Goal: Task Accomplishment & Management: Complete application form

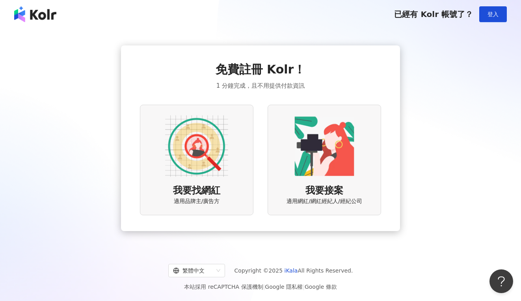
click at [327, 161] on img at bounding box center [324, 145] width 63 height 63
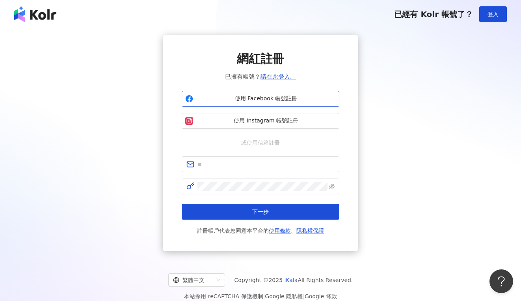
click at [260, 98] on span "使用 Facebook 帳號註冊" at bounding box center [266, 99] width 140 height 8
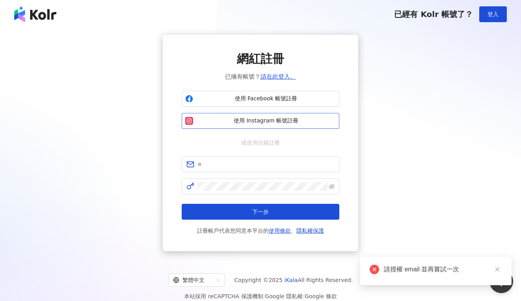
click at [260, 120] on span "使用 Instagram 帳號註冊" at bounding box center [266, 121] width 140 height 8
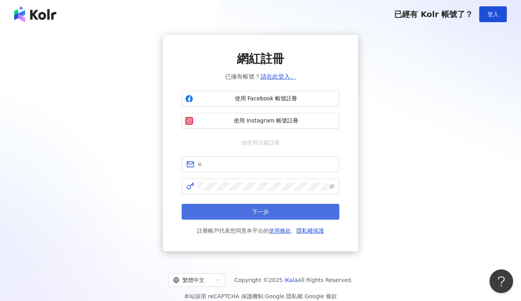
scroll to position [36, 0]
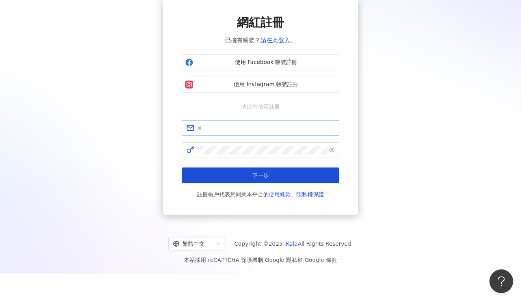
click at [223, 132] on span at bounding box center [261, 128] width 158 height 16
click at [217, 127] on input "text" at bounding box center [266, 127] width 137 height 9
type input "**********"
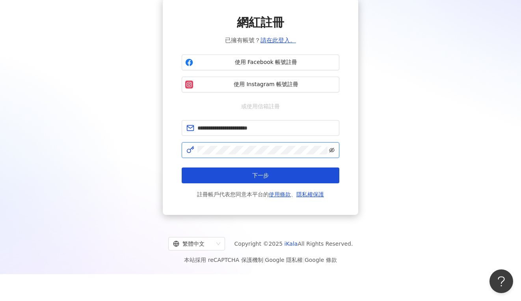
click at [333, 150] on icon "eye-invisible" at bounding box center [332, 150] width 6 height 6
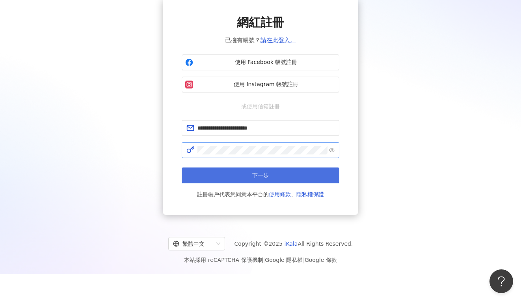
click at [286, 177] on button "下一步" at bounding box center [261, 175] width 158 height 16
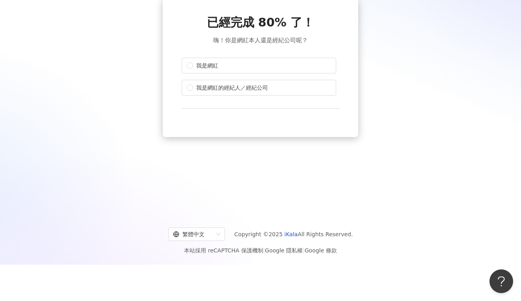
click at [181, 63] on div "已經完成 80% 了！ 嗨！你是網紅本人還是經紀公司呢？ 我是網紅 我是網紅的經紀人／經紀公司" at bounding box center [261, 67] width 196 height 138
click at [192, 62] on label "我是網紅" at bounding box center [259, 66] width 155 height 16
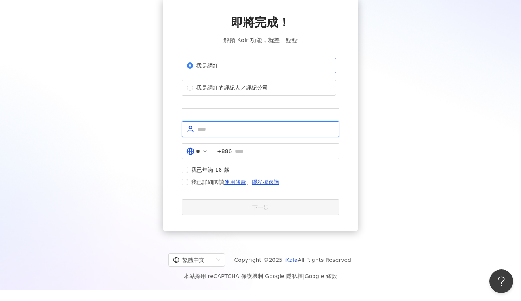
click at [223, 125] on input "text" at bounding box center [266, 129] width 137 height 9
type input "*"
type input "***"
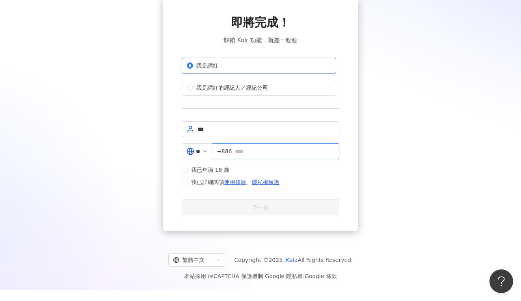
click at [273, 153] on input "text" at bounding box center [285, 151] width 100 height 9
type input "**********"
drag, startPoint x: 205, startPoint y: 169, endPoint x: 203, endPoint y: 179, distance: 10.1
click at [204, 169] on span "我已年滿 18 歲" at bounding box center [210, 169] width 45 height 9
click at [203, 184] on span "我已詳細閱讀 使用條款 、 隱私權保護" at bounding box center [235, 181] width 88 height 9
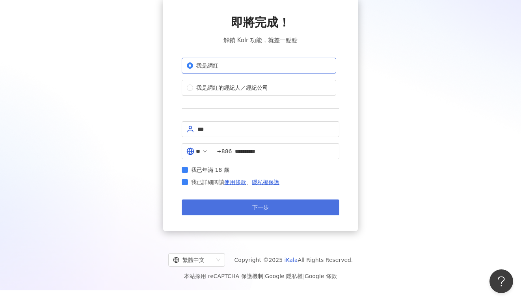
click at [237, 207] on button "下一步" at bounding box center [261, 207] width 158 height 16
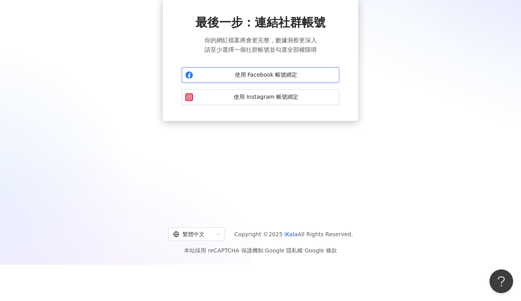
click at [263, 72] on span "使用 Facebook 帳號綁定" at bounding box center [266, 75] width 140 height 8
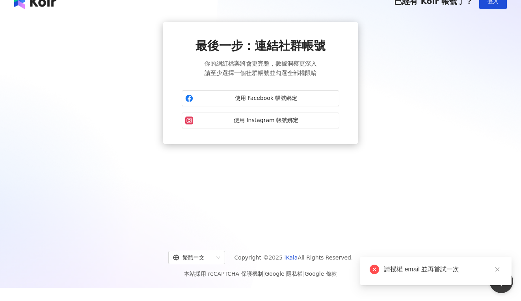
scroll to position [0, 0]
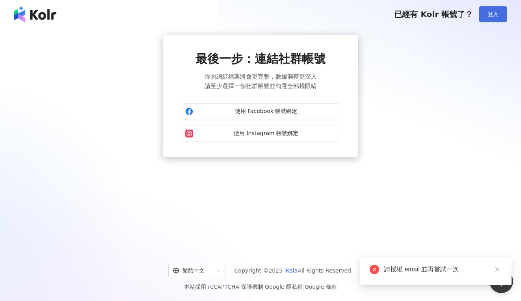
click at [487, 15] on button "登入" at bounding box center [494, 14] width 28 height 16
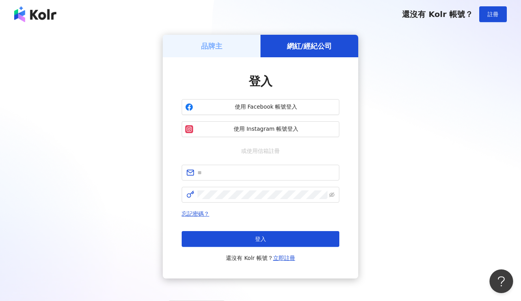
click at [235, 45] on div "品牌主" at bounding box center [212, 46] width 98 height 22
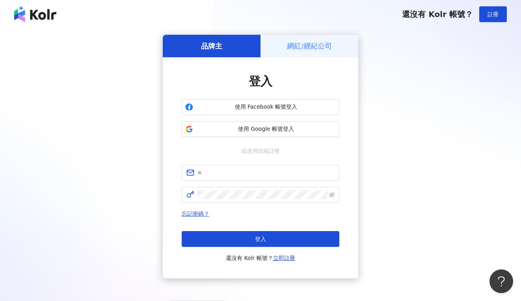
click at [312, 45] on h5 "網紅/經紀公司" at bounding box center [309, 46] width 45 height 10
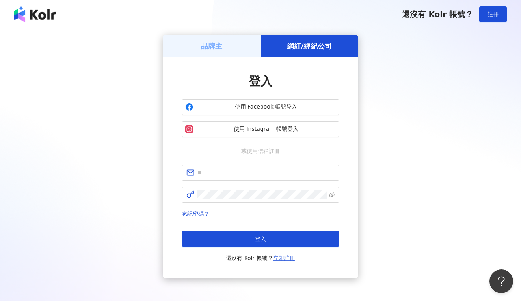
click at [286, 256] on link "立即註冊" at bounding box center [284, 257] width 22 height 6
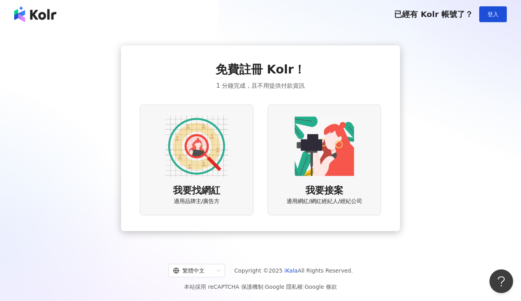
click at [319, 167] on img at bounding box center [324, 145] width 63 height 63
